Goal: Register for event/course

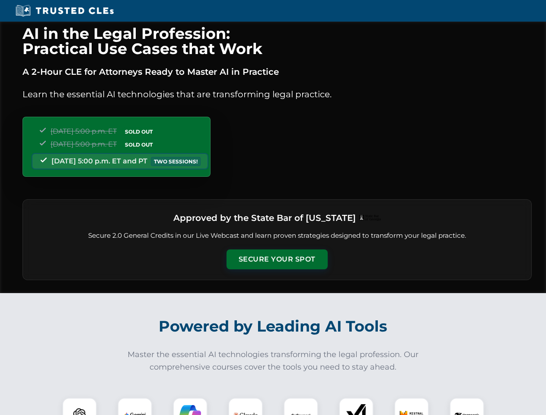
click at [276, 259] on button "Secure Your Spot" at bounding box center [276, 259] width 101 height 20
click at [79, 406] on img at bounding box center [79, 414] width 25 height 25
